Goal: Transaction & Acquisition: Purchase product/service

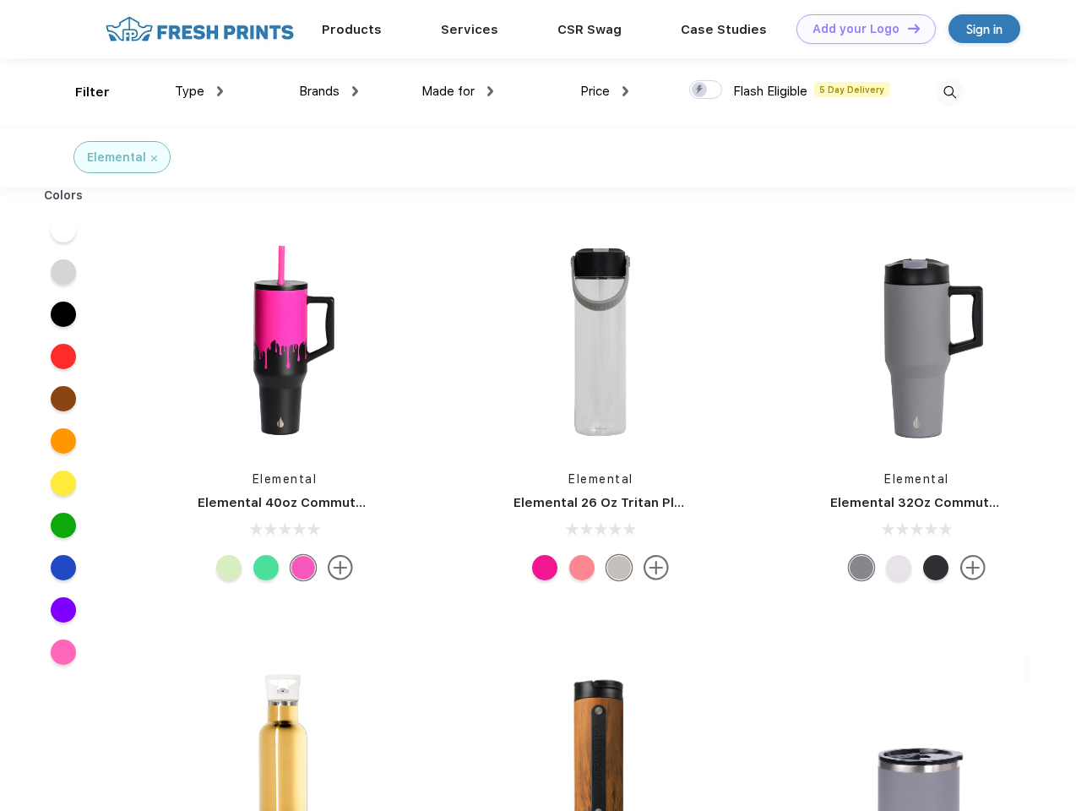
scroll to position [1, 0]
click at [860, 29] on link "Add your Logo Design Tool" at bounding box center [865, 29] width 139 height 30
click at [0, 0] on div "Design Tool" at bounding box center [0, 0] width 0 height 0
click at [906, 28] on link "Add your Logo Design Tool" at bounding box center [865, 29] width 139 height 30
click at [81, 92] on div "Filter" at bounding box center [92, 92] width 35 height 19
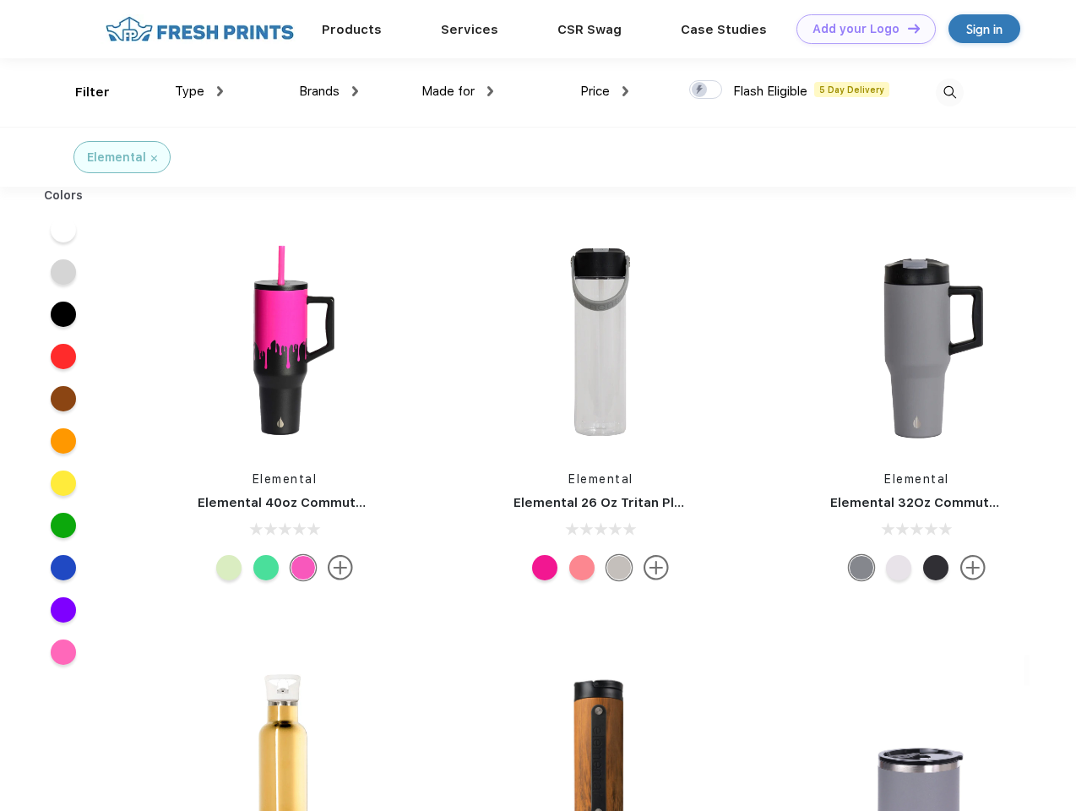
click at [199, 91] on span "Type" at bounding box center [190, 91] width 30 height 15
click at [328, 91] on span "Brands" at bounding box center [319, 91] width 41 height 15
click at [458, 91] on span "Made for" at bounding box center [447, 91] width 53 height 15
click at [605, 91] on span "Price" at bounding box center [595, 91] width 30 height 15
click at [706, 90] on div at bounding box center [705, 89] width 33 height 19
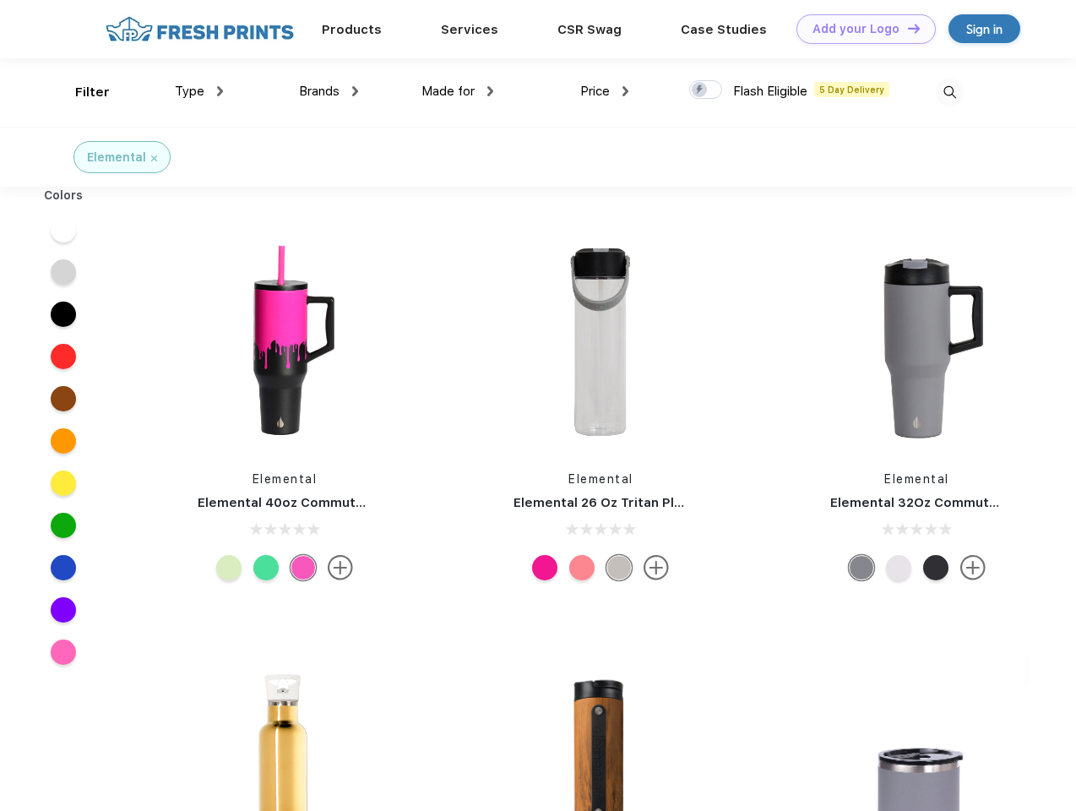
click at [700, 90] on input "checkbox" at bounding box center [694, 84] width 11 height 11
click at [949, 92] on img at bounding box center [950, 93] width 28 height 28
